Goal: Navigation & Orientation: Find specific page/section

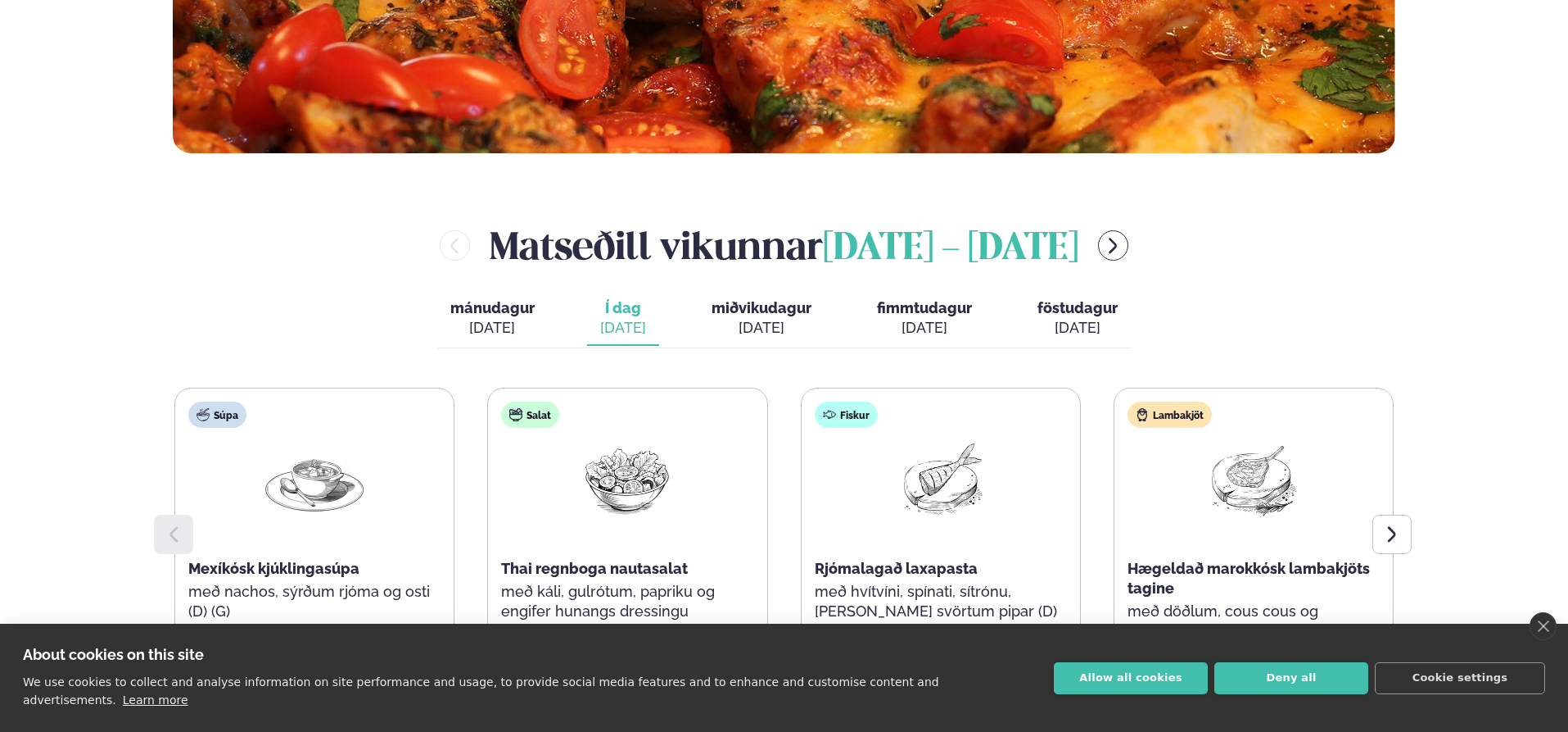
scroll to position [656, 0]
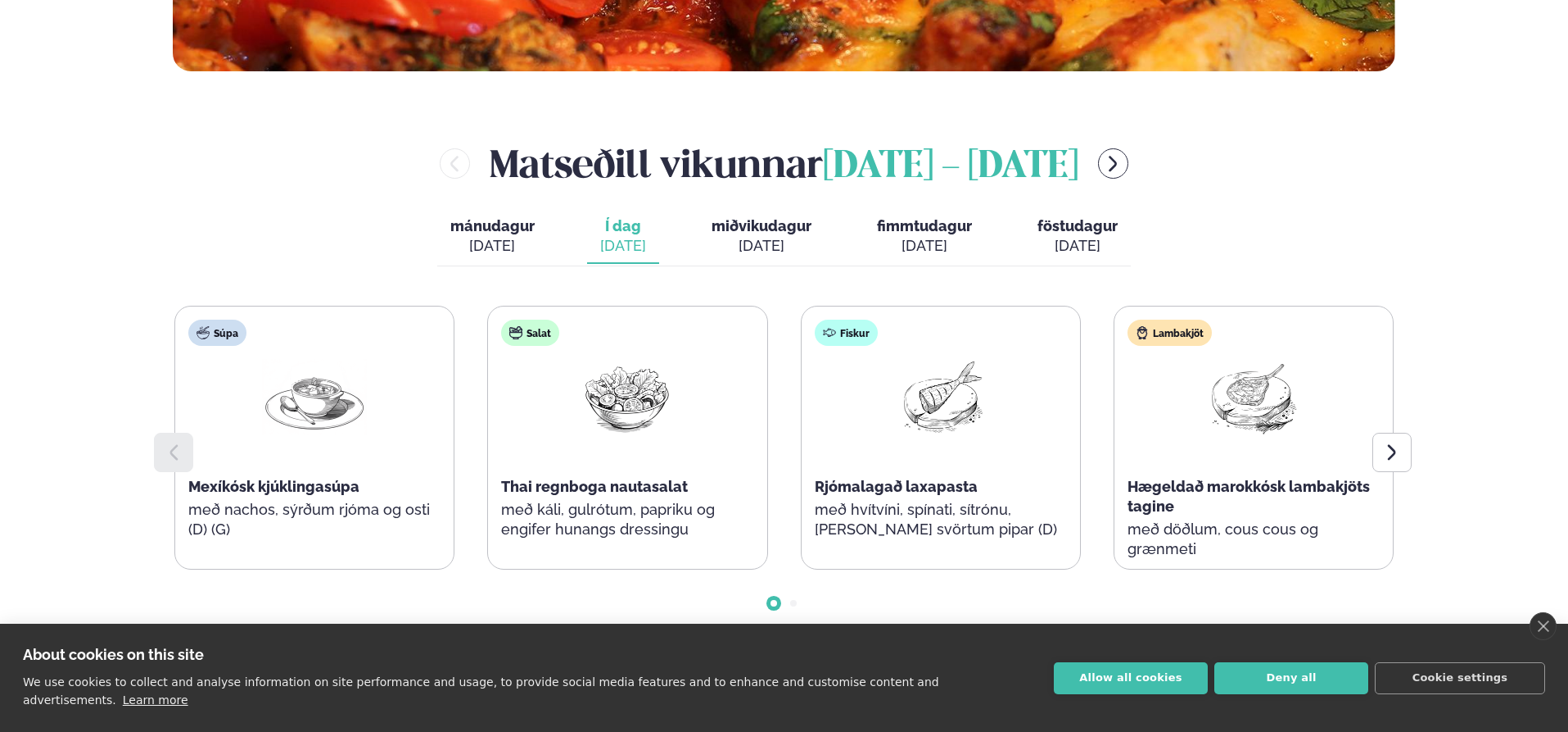
click at [760, 221] on span "miðvikudagur" at bounding box center [762, 225] width 100 height 17
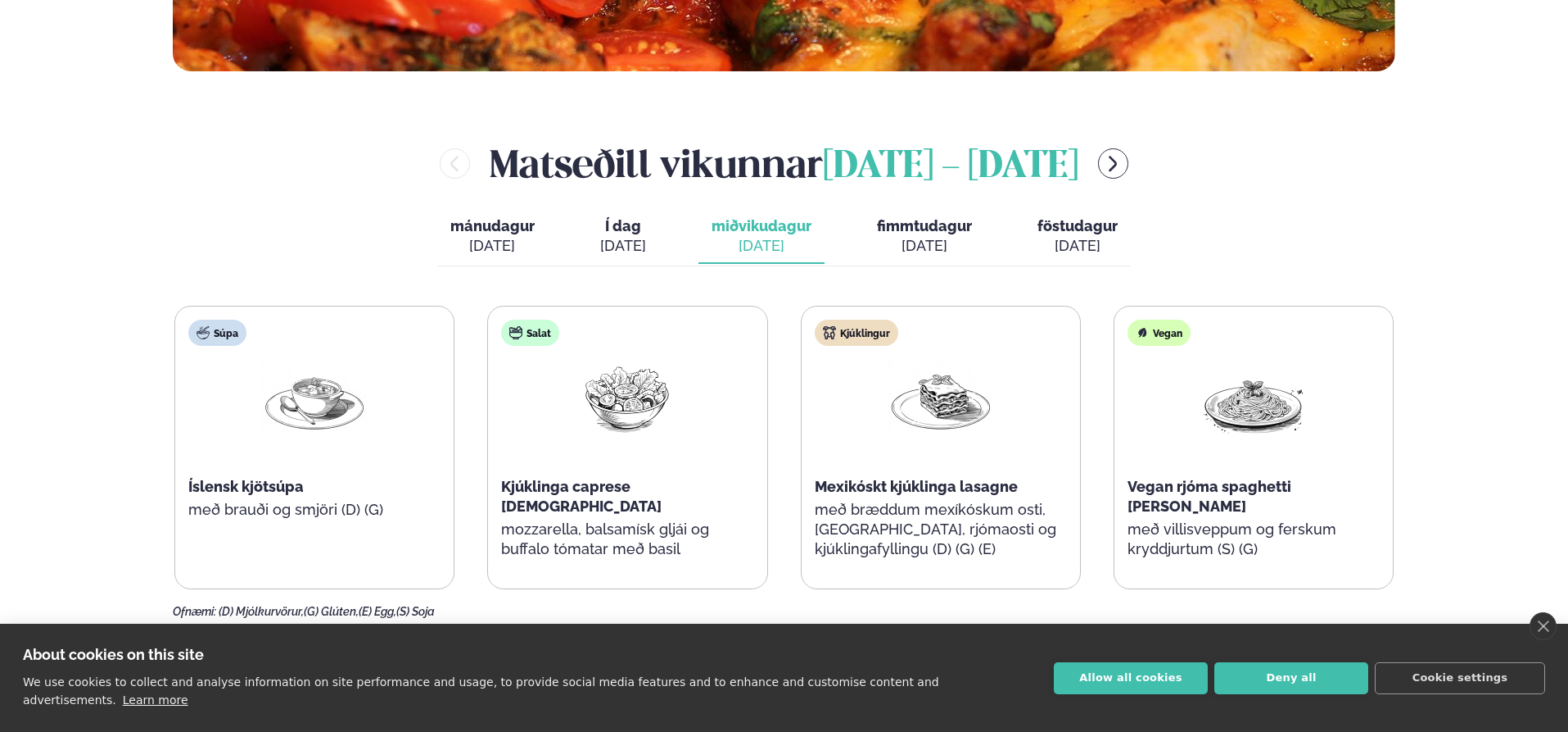
click at [919, 225] on span "fimmtudagur" at bounding box center [924, 225] width 95 height 17
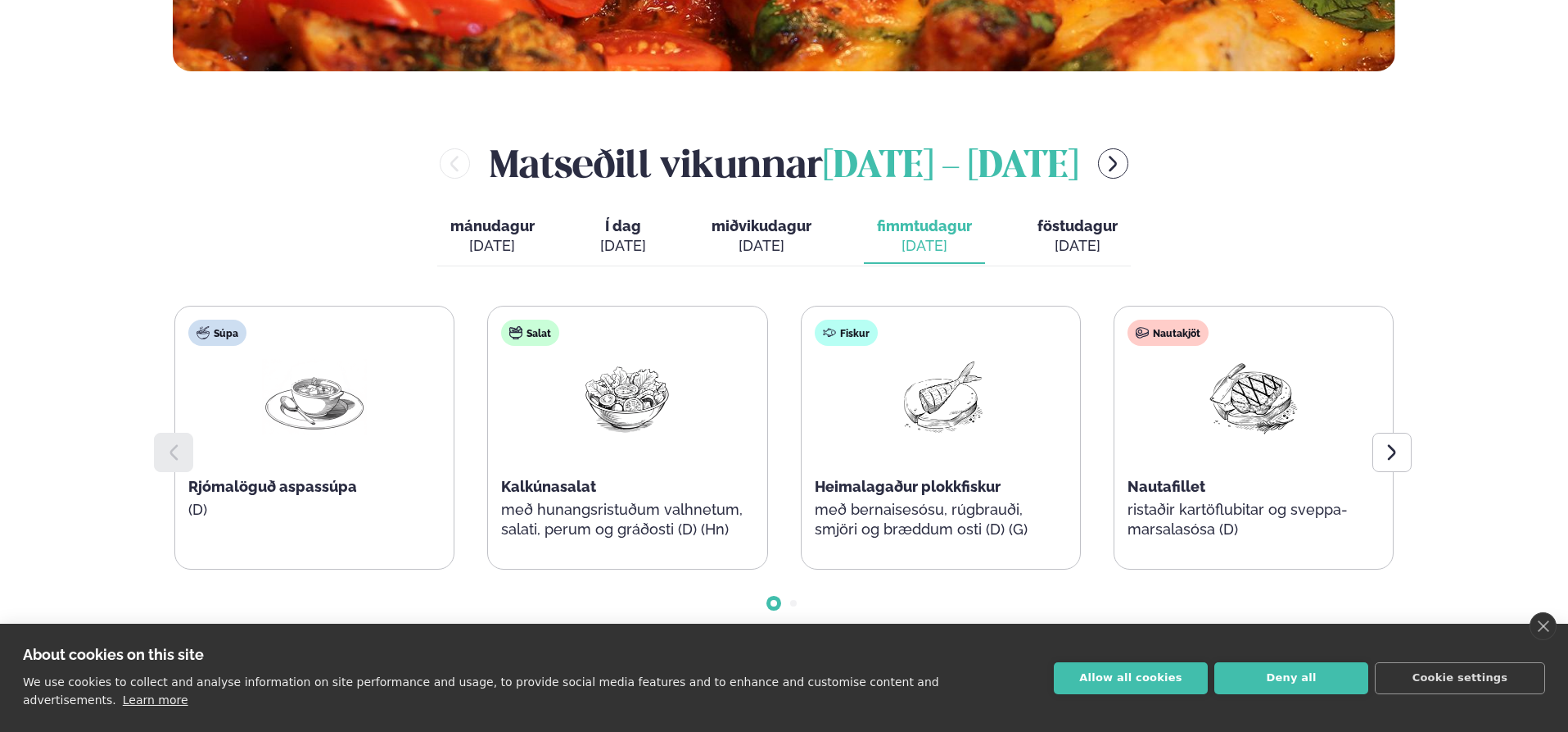
click at [1077, 233] on span "föstudagur" at bounding box center [1077, 225] width 80 height 17
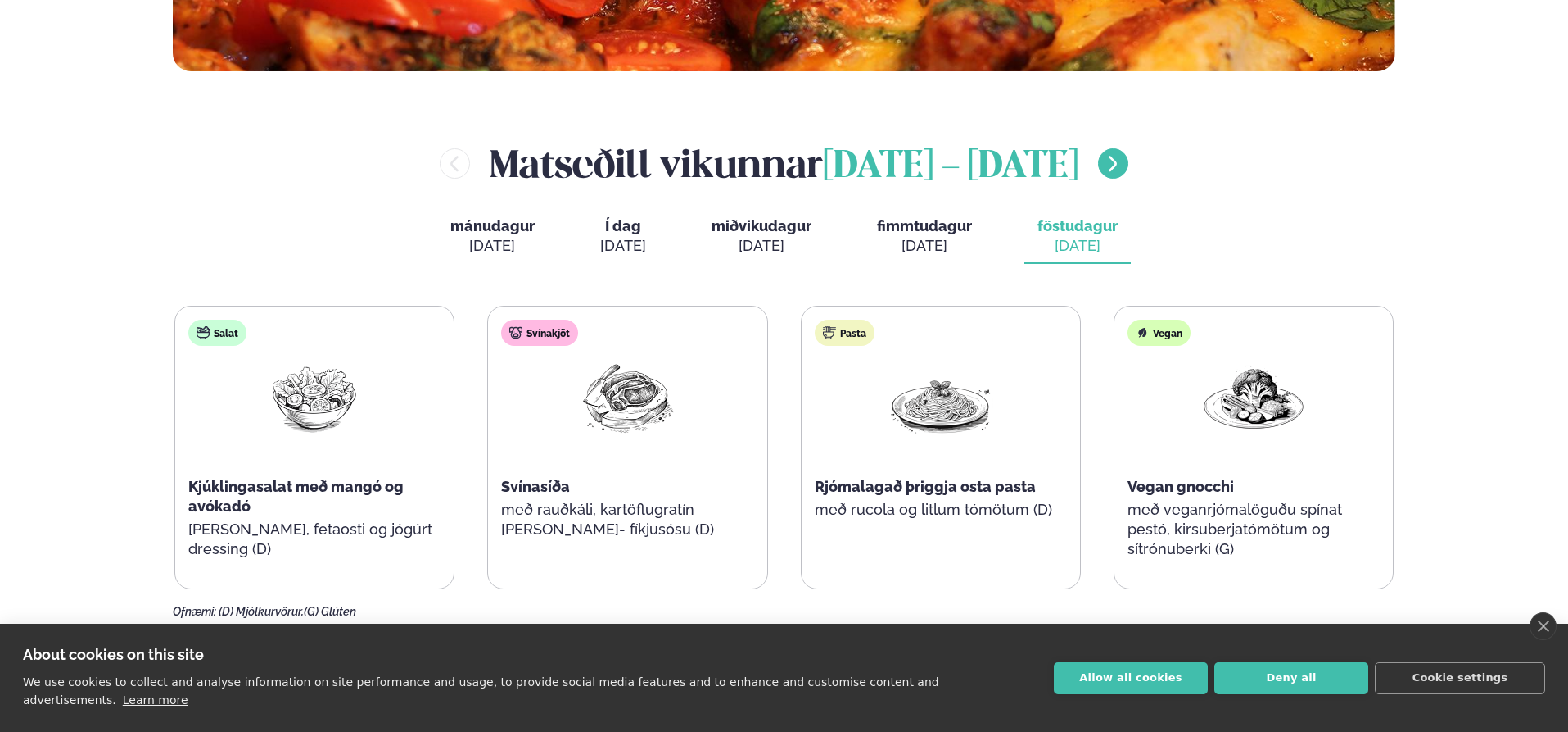
click at [1122, 162] on icon "menu-btn-right" at bounding box center [1113, 164] width 20 height 20
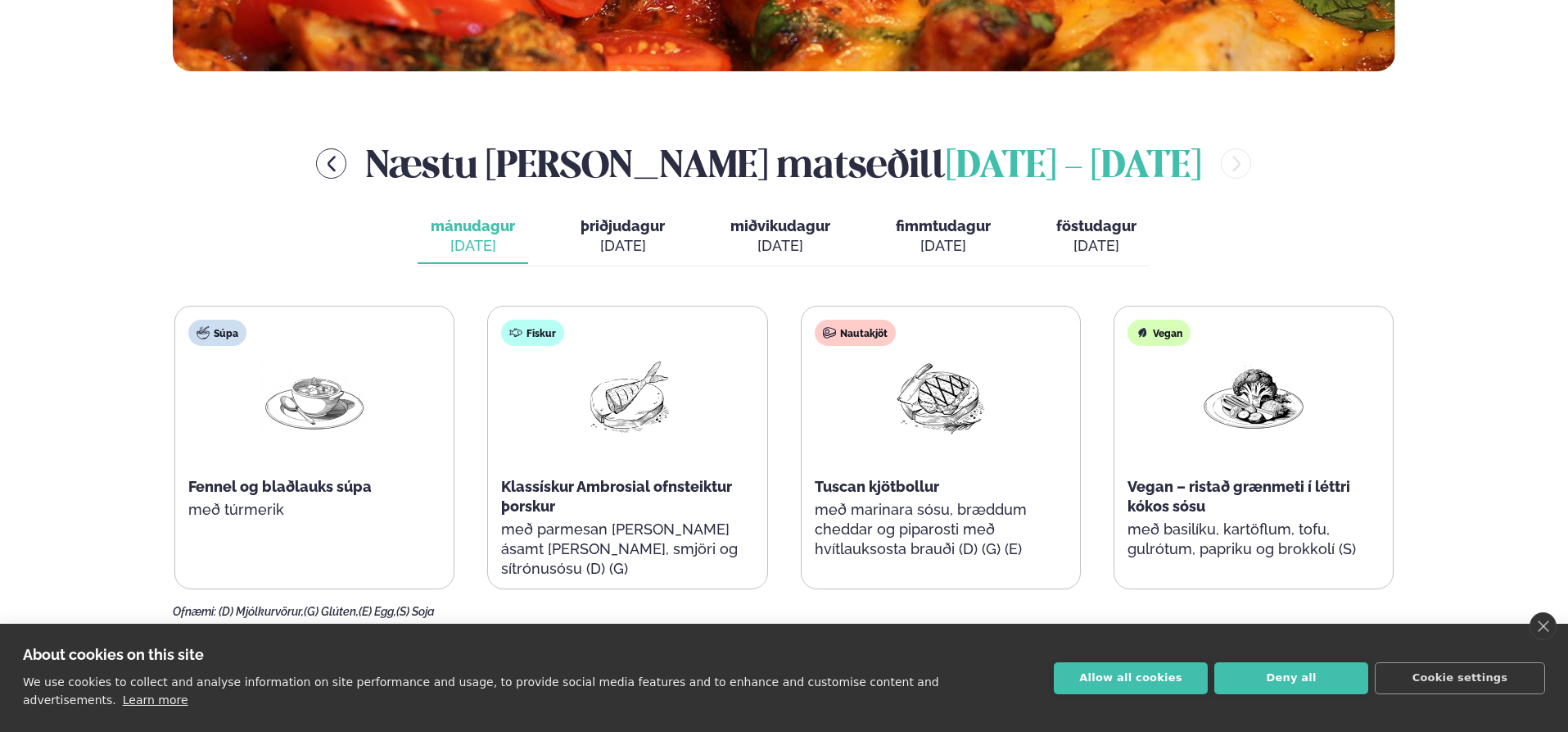
click at [644, 223] on span "þriðjudagur" at bounding box center [623, 225] width 84 height 17
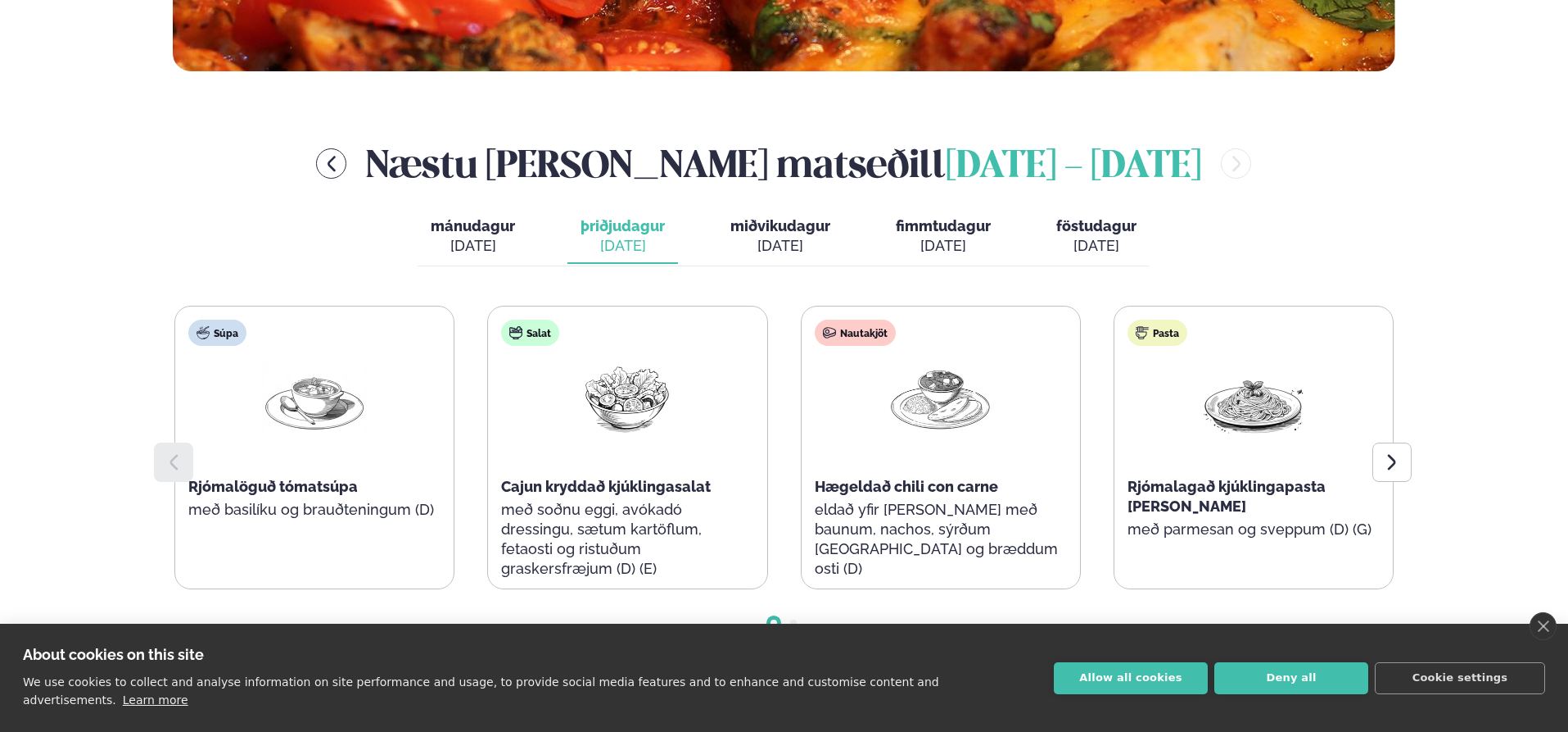
click at [794, 227] on span "miðvikudagur" at bounding box center [781, 225] width 100 height 17
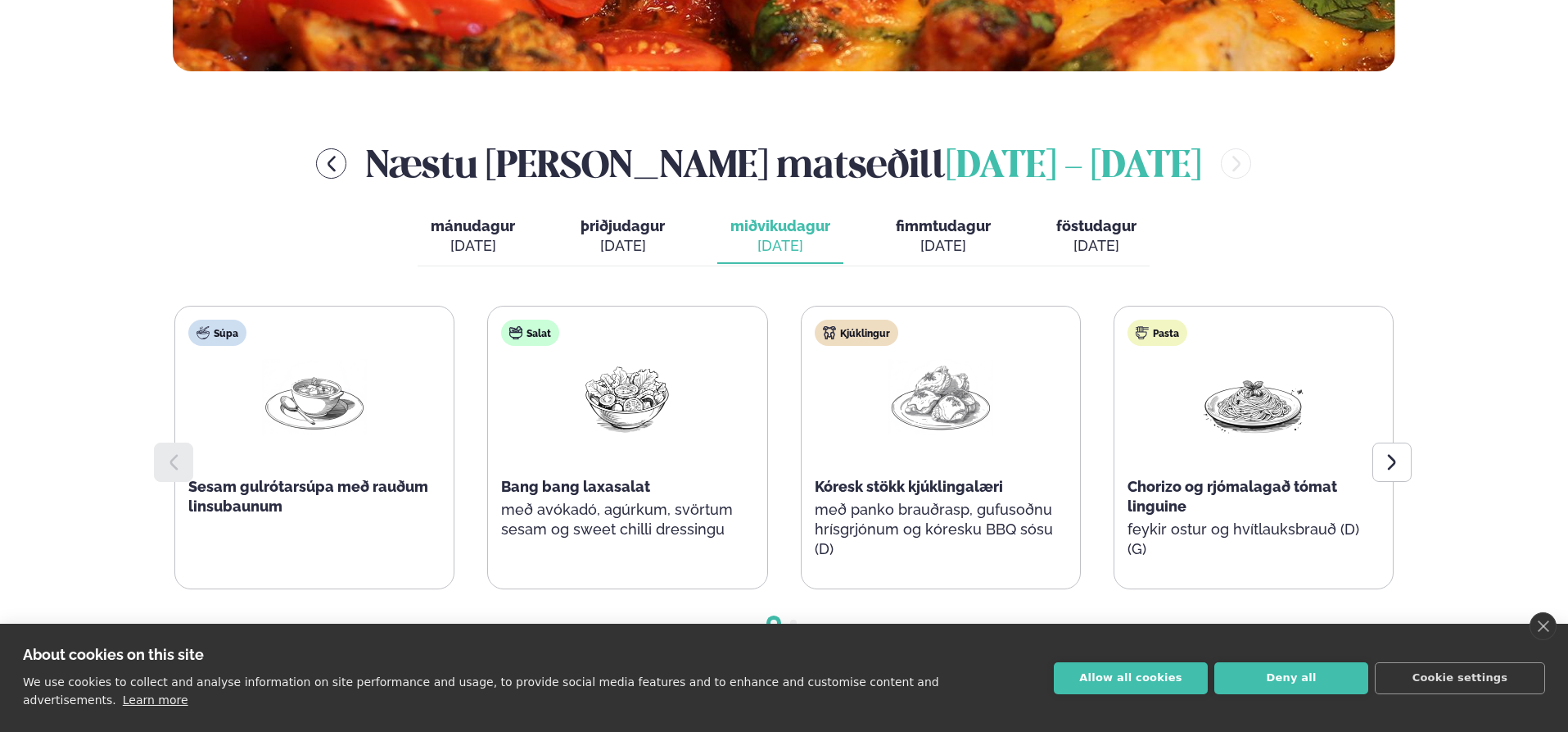
click at [949, 226] on span "fimmtudagur" at bounding box center [942, 225] width 95 height 17
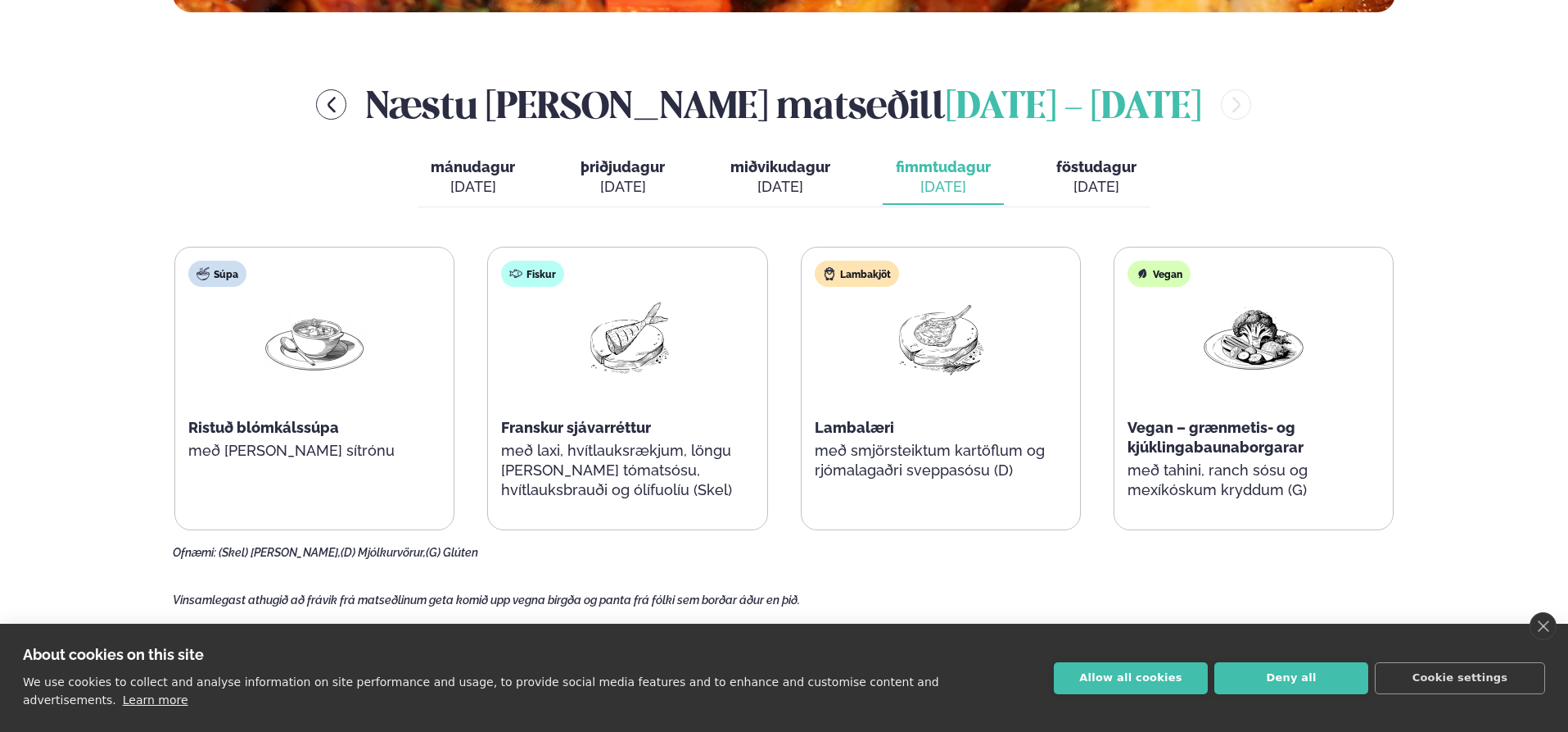
scroll to position [737, 0]
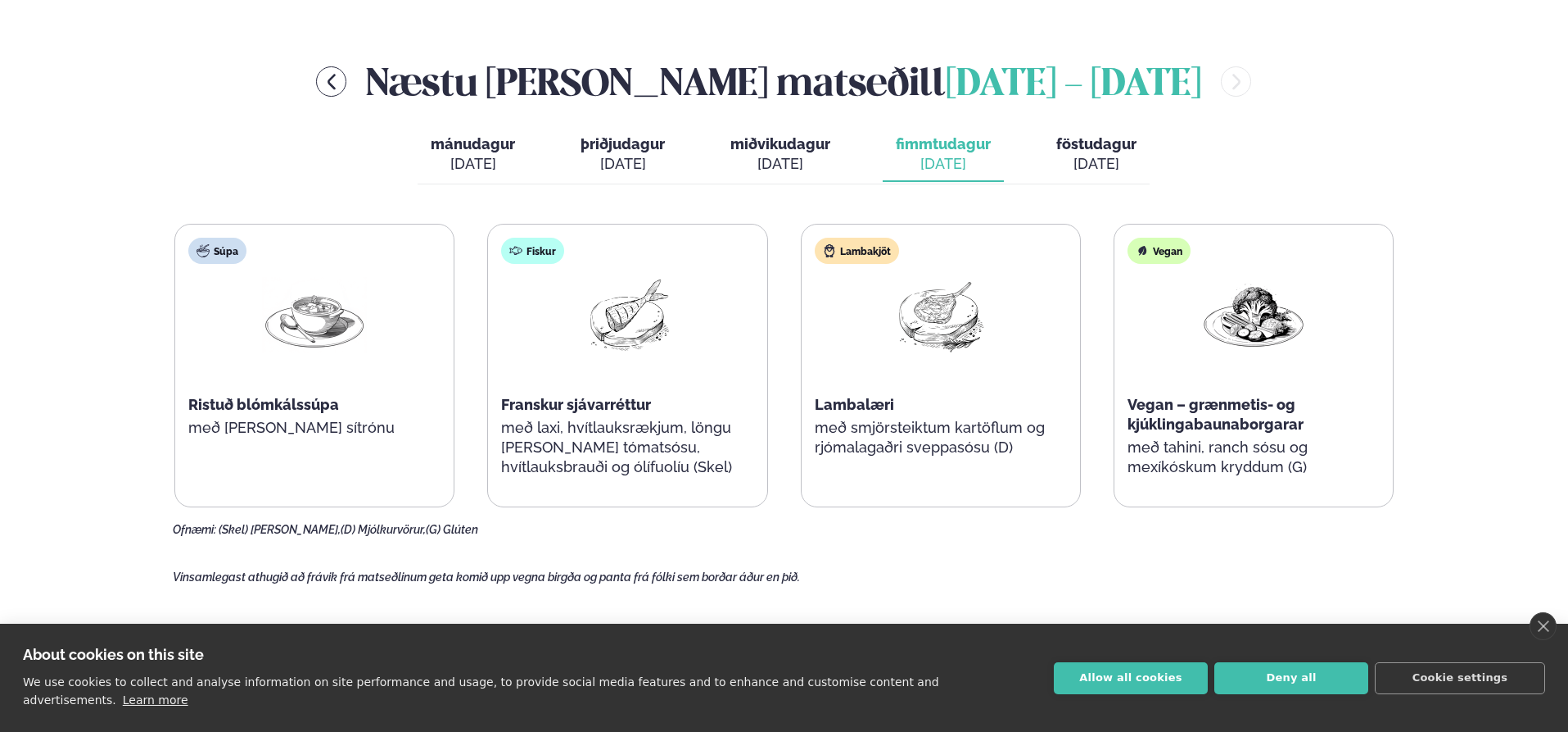
click at [1090, 147] on span "föstudagur" at bounding box center [1096, 143] width 80 height 17
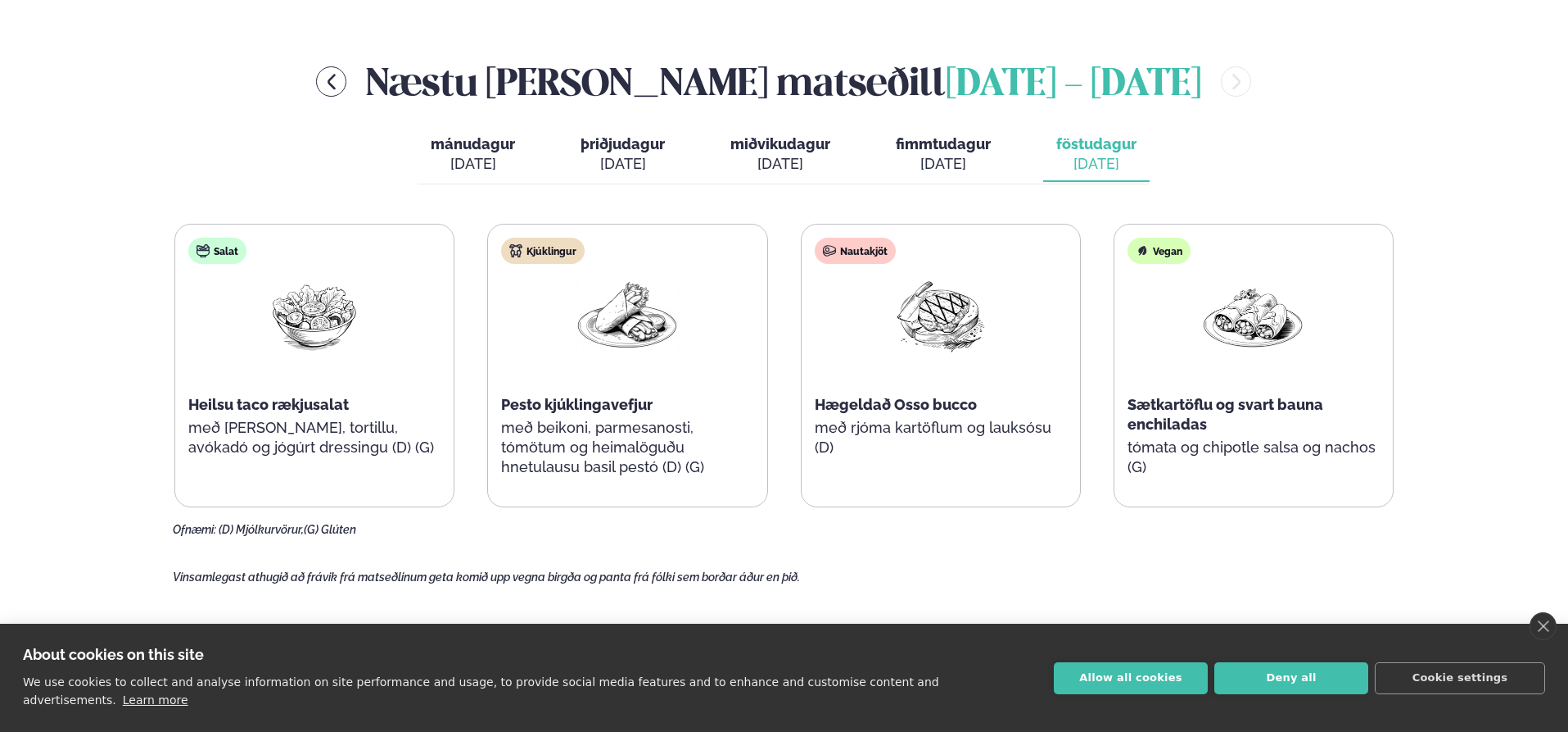
click at [93, 155] on div "Þjónusta Hádegismatur fyrir fyrirtæki Fyrirtækja veitingar Einkapartý Matseðill…" at bounding box center [784, 532] width 1568 height 2539
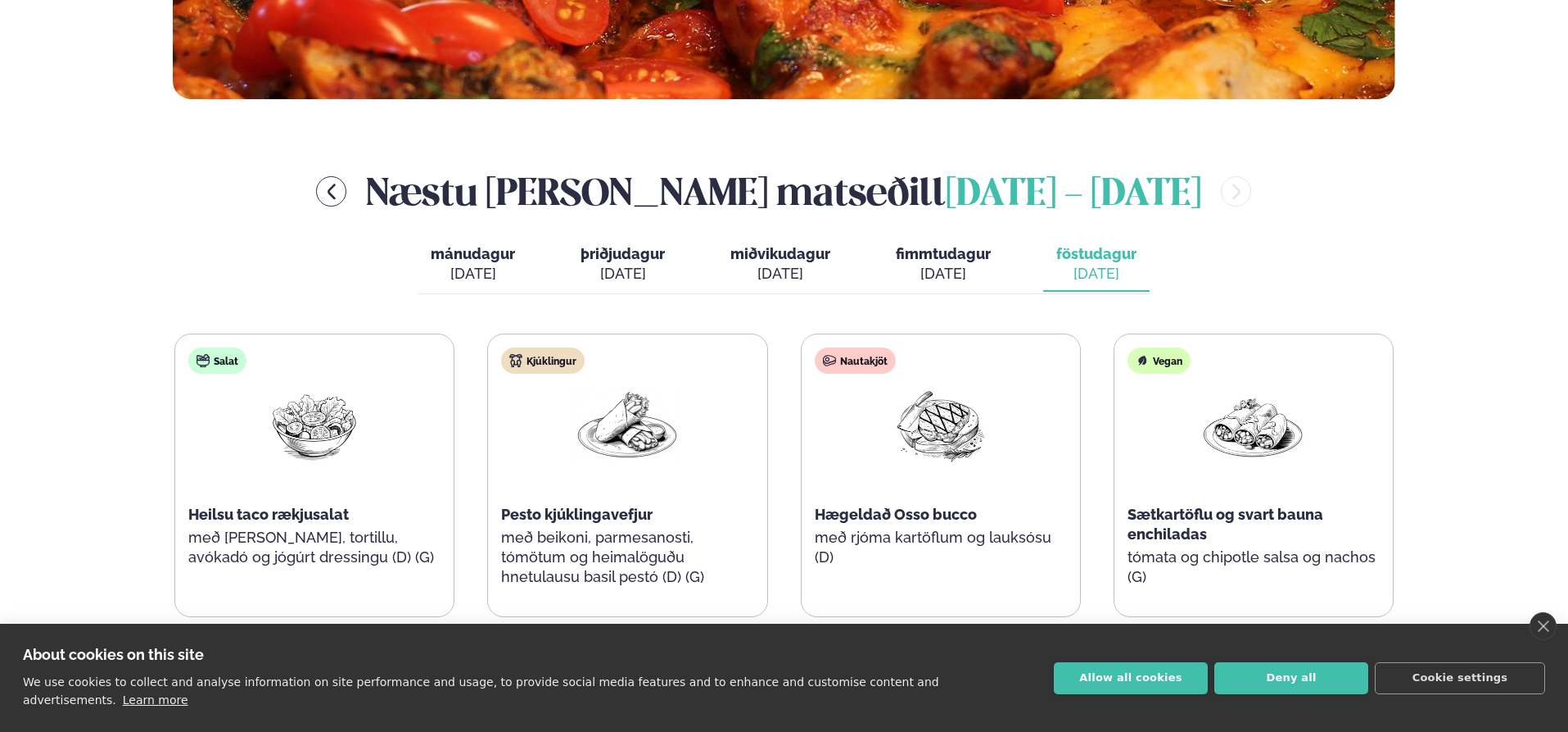
scroll to position [656, 0]
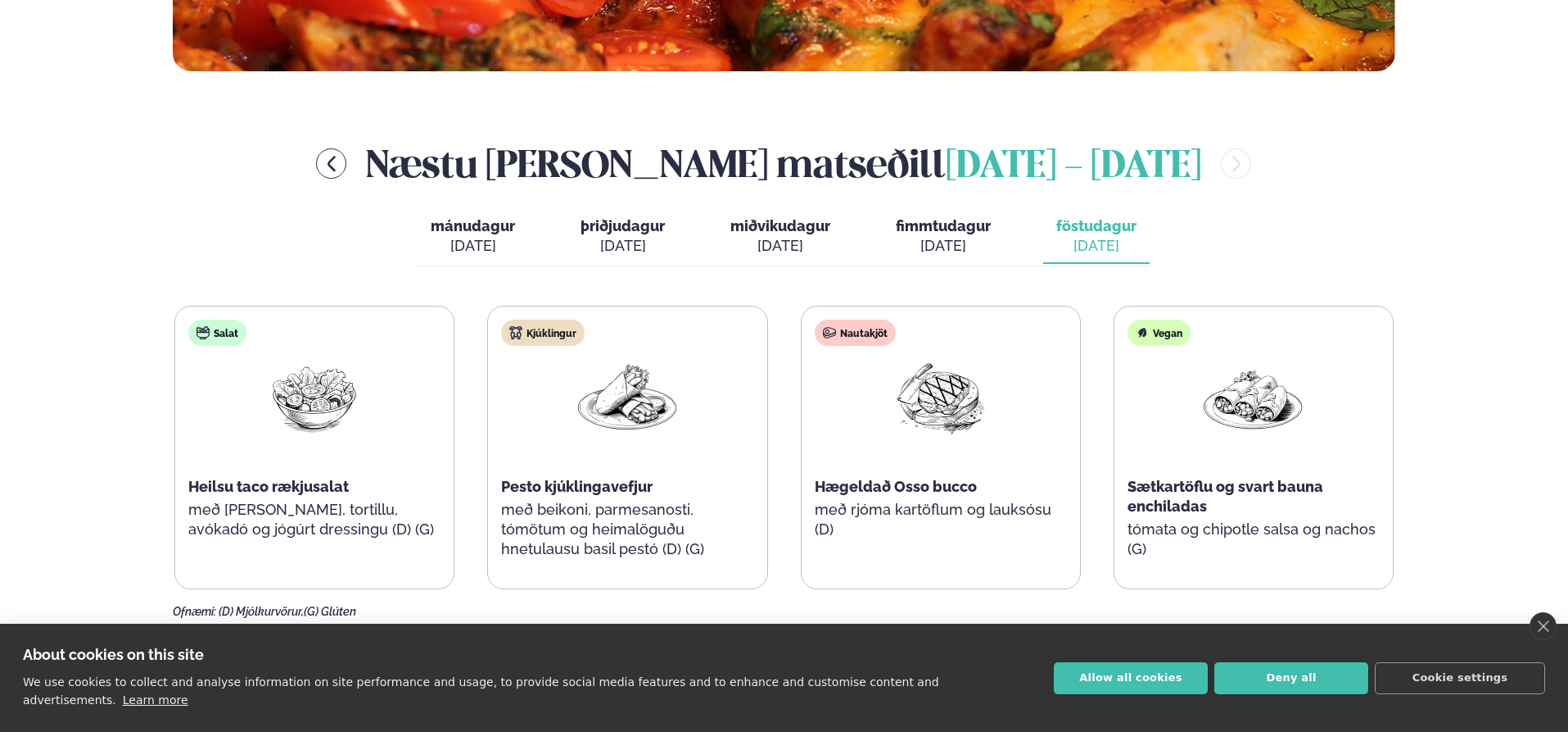
click at [1183, 171] on div "Næstu [PERSON_NAME] matseðill [DATE] - [DATE]" at bounding box center [784, 163] width 1222 height 53
